Goal: Find specific page/section: Find specific page/section

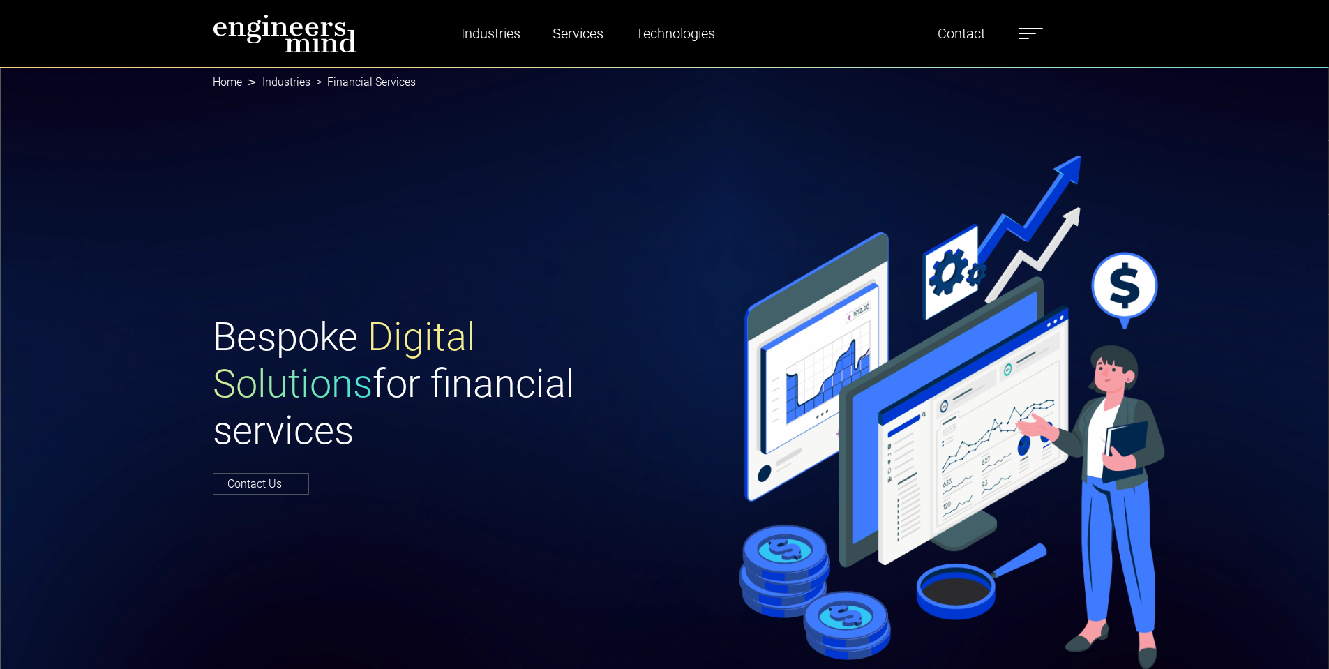
click at [270, 38] on img at bounding box center [285, 33] width 144 height 39
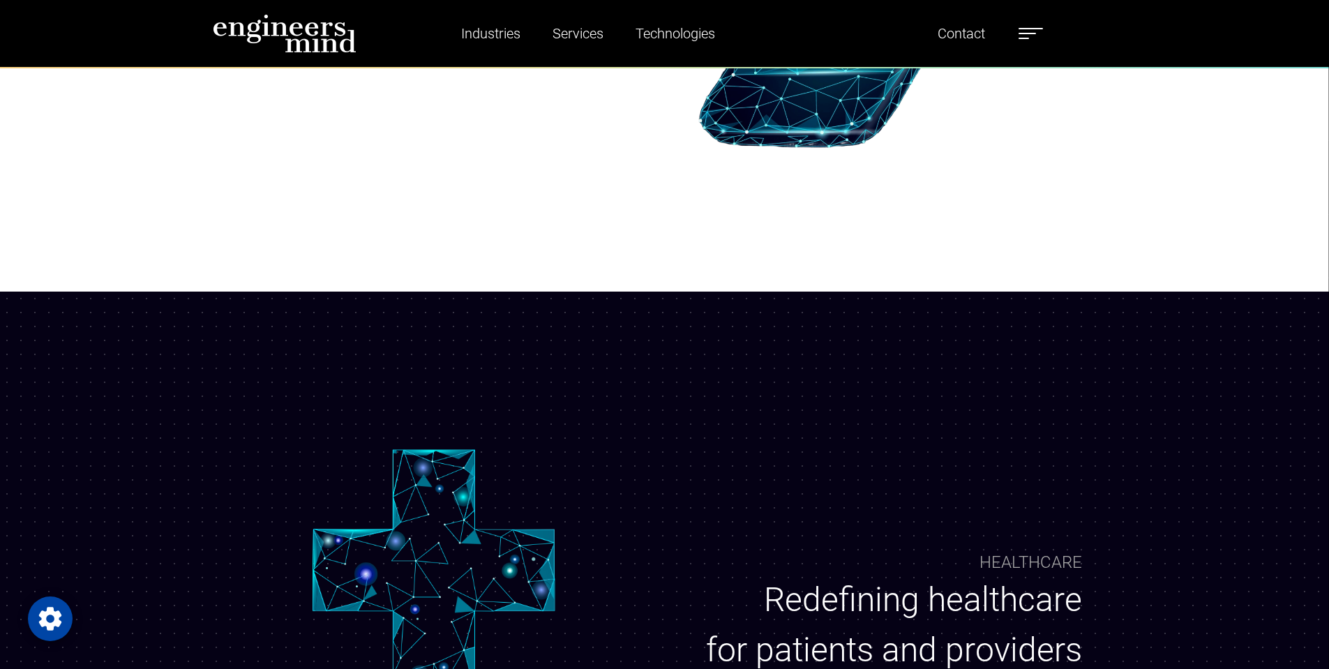
scroll to position [628, 0]
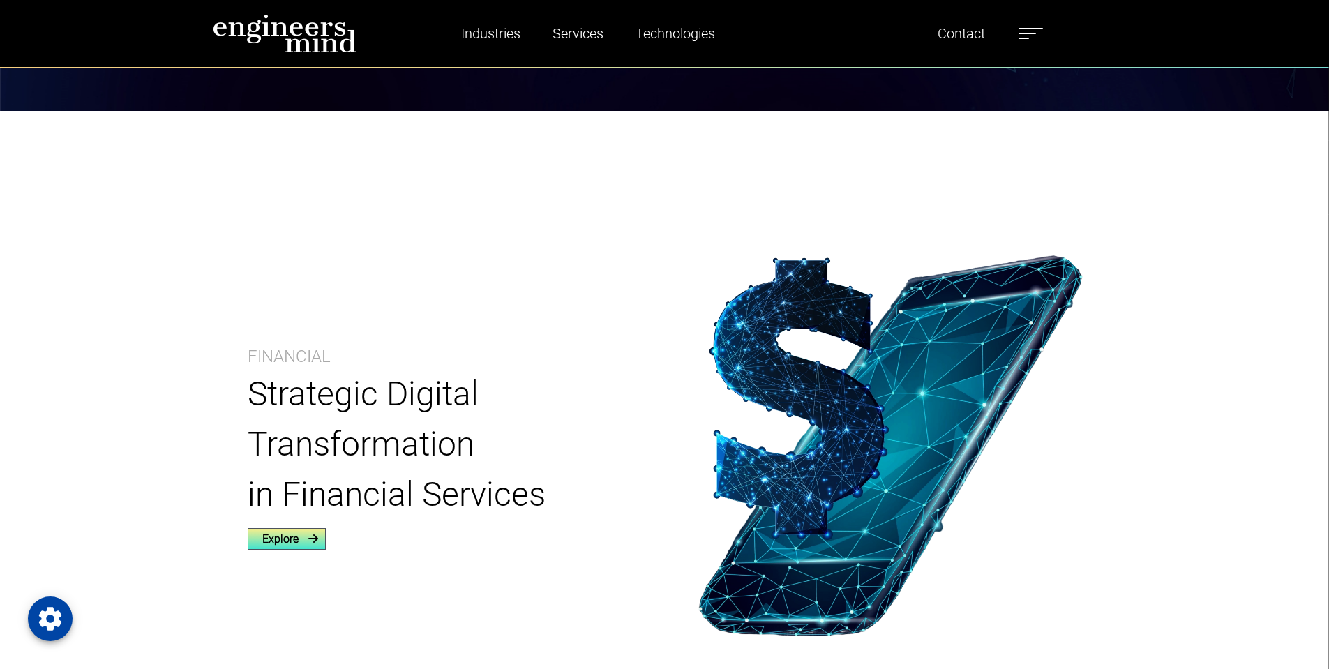
click at [292, 537] on link "Explore" at bounding box center [287, 539] width 78 height 22
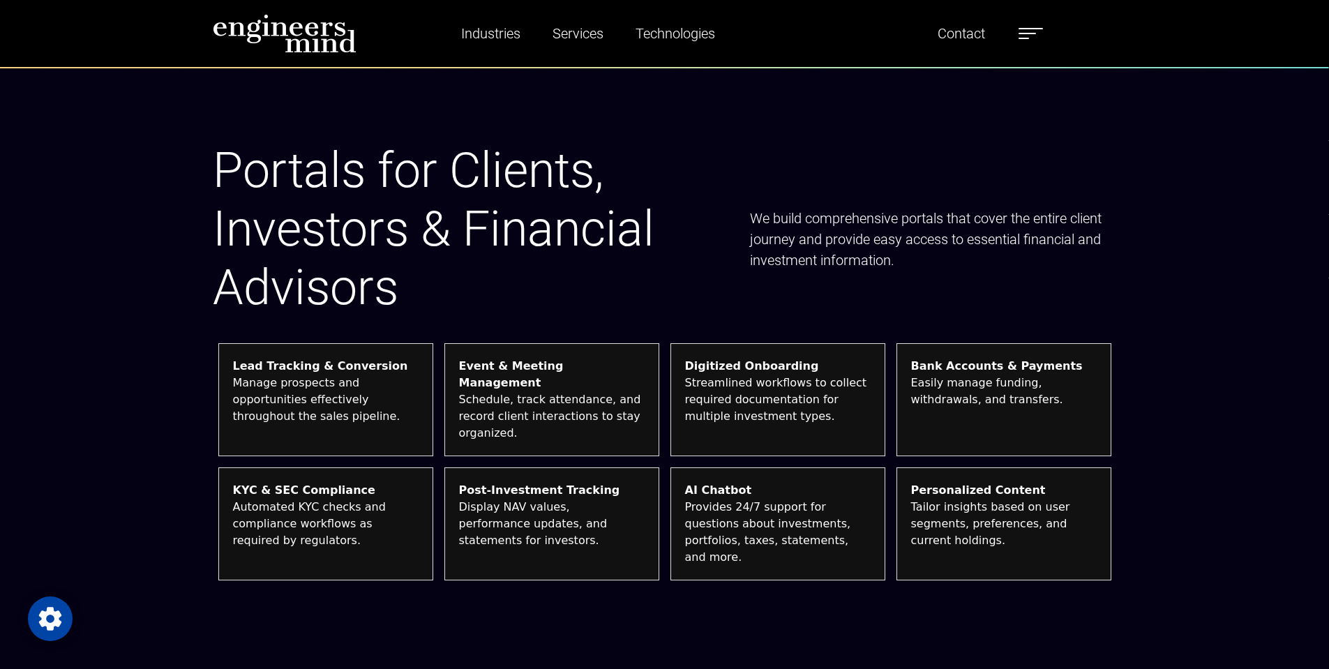
scroll to position [1535, 0]
